Goal: Check status

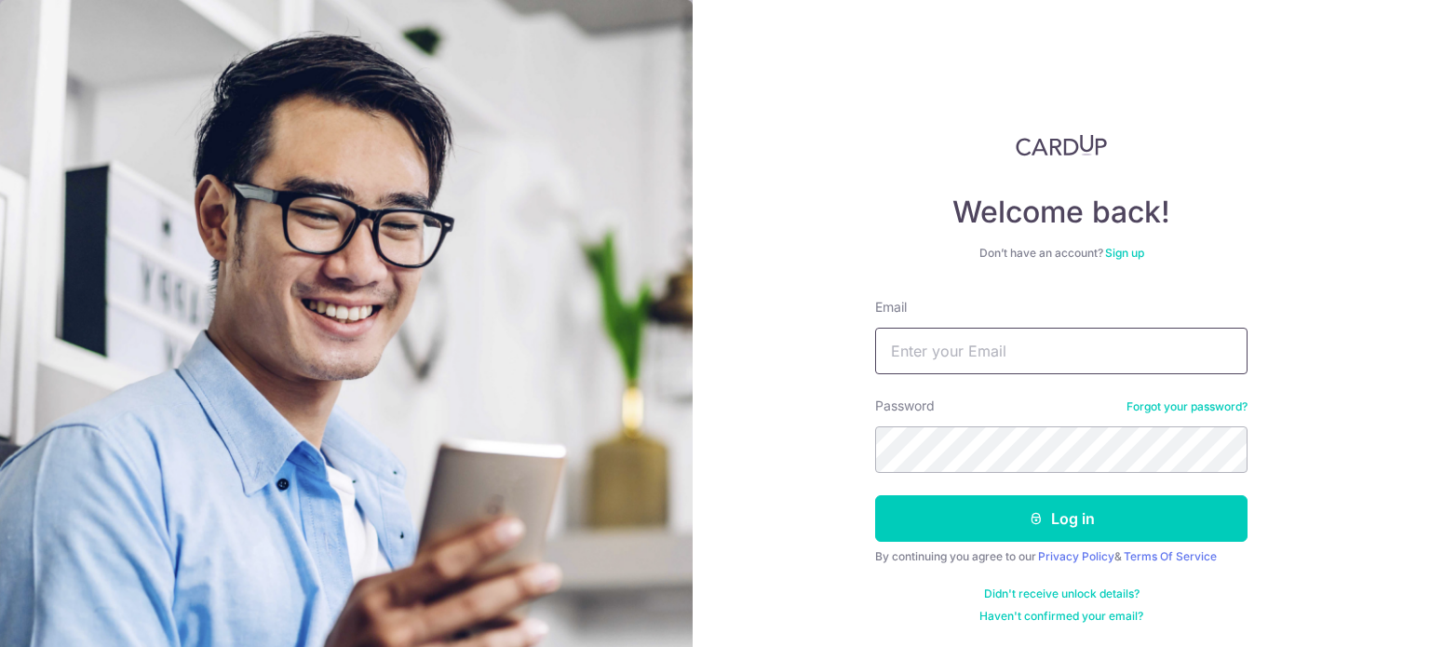
type input "[EMAIL_ADDRESS][DOMAIN_NAME]"
click at [1022, 357] on input "[EMAIL_ADDRESS][DOMAIN_NAME]" at bounding box center [1061, 351] width 372 height 47
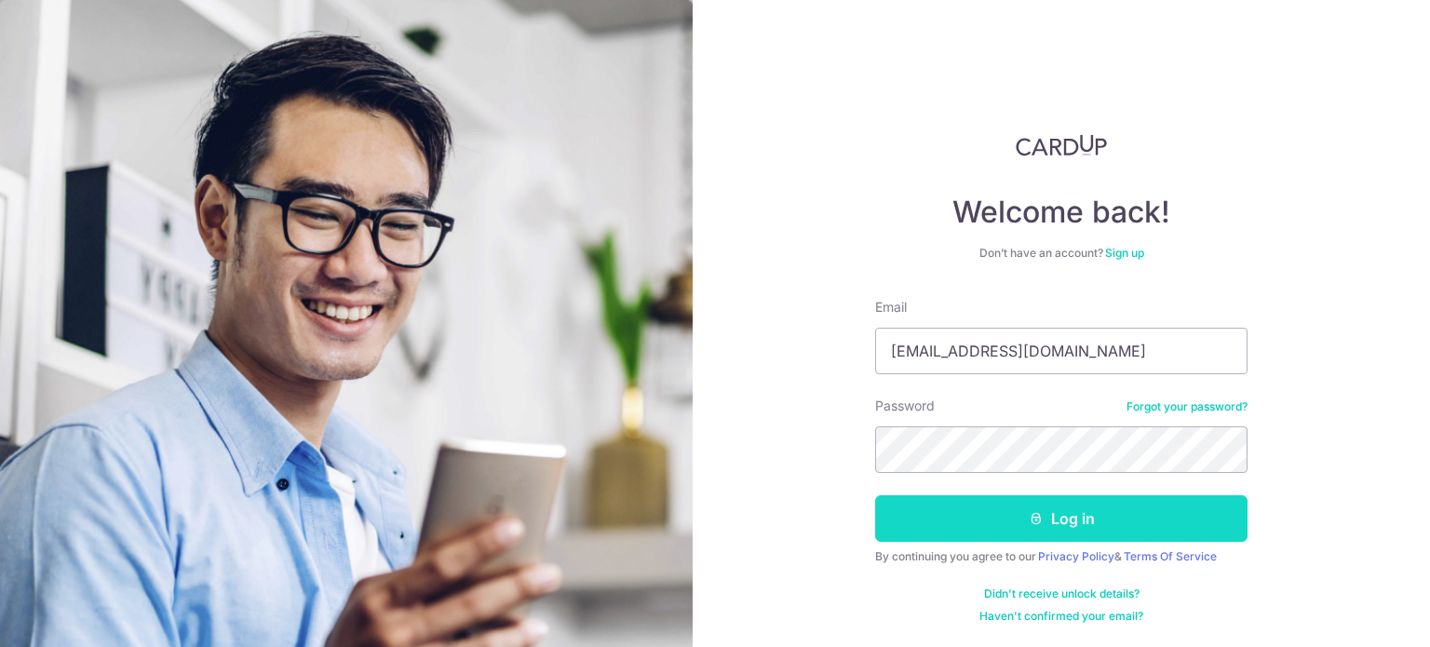
click at [1002, 525] on button "Log in" at bounding box center [1061, 518] width 372 height 47
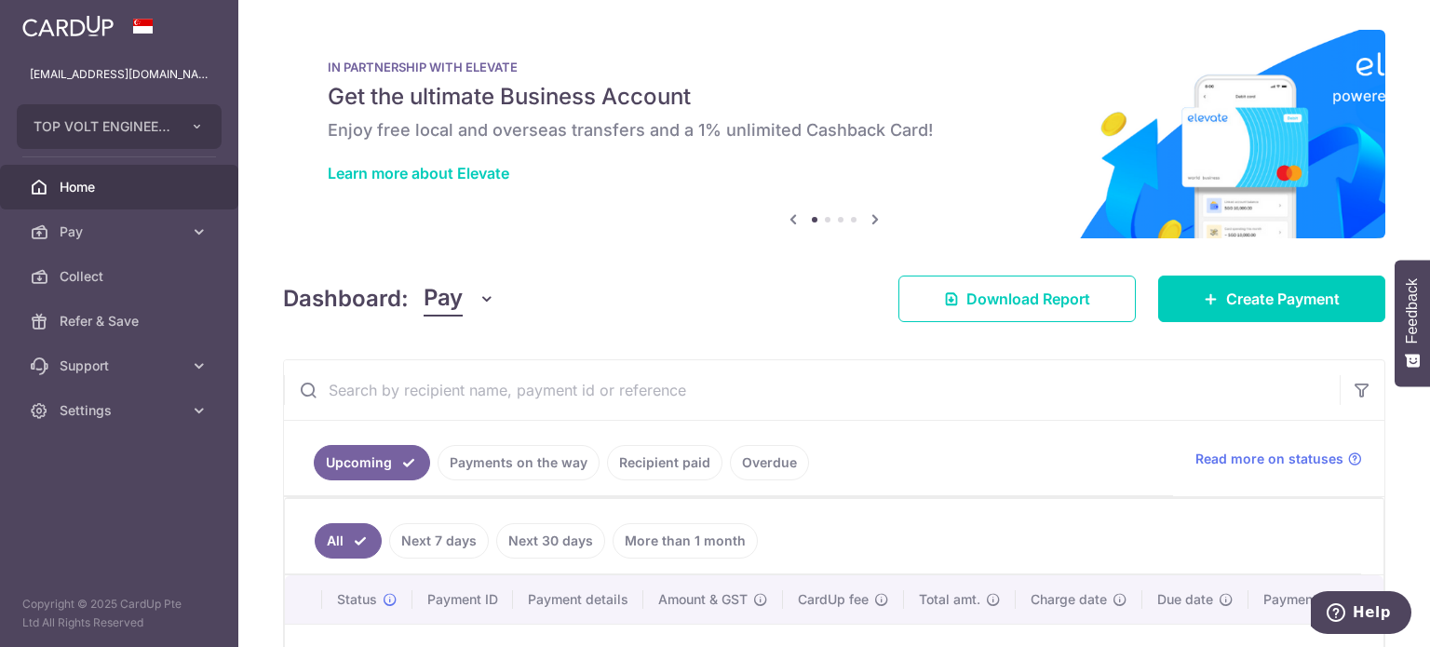
click at [654, 475] on link "Recipient paid" at bounding box center [664, 462] width 115 height 35
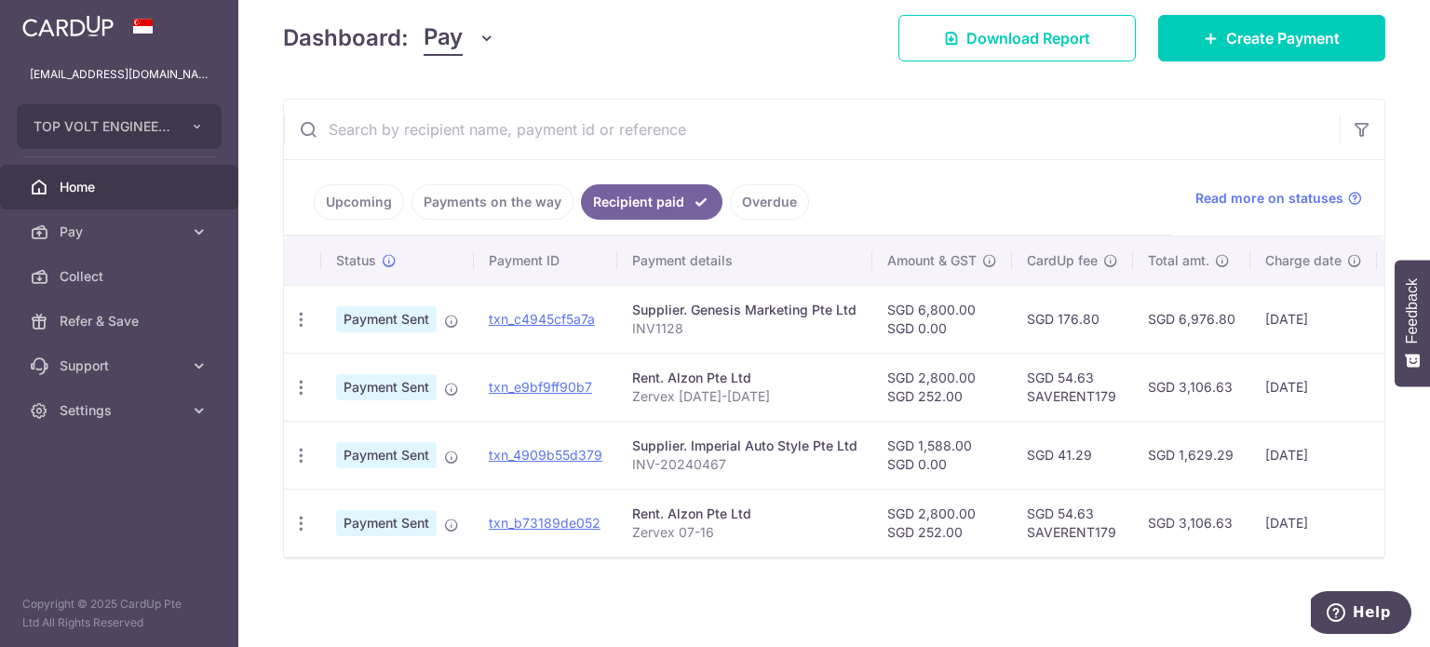
scroll to position [0, 2]
